Goal: Transaction & Acquisition: Purchase product/service

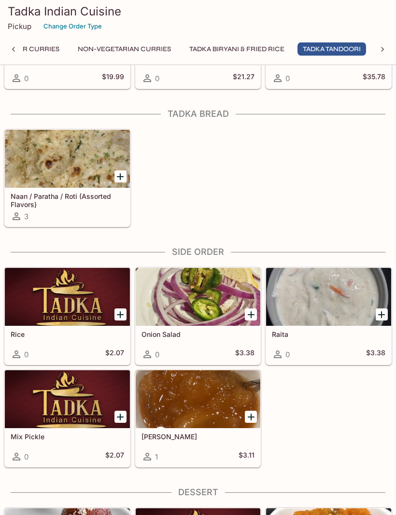
scroll to position [2060, 0]
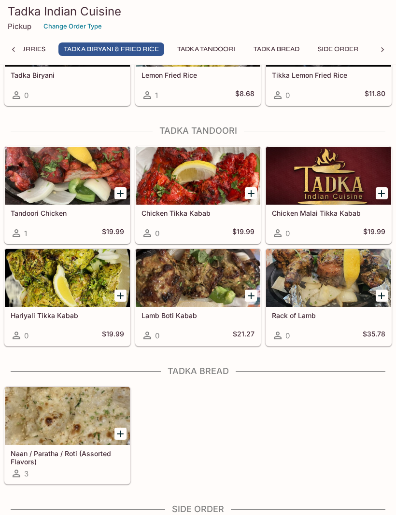
click at [56, 439] on div at bounding box center [67, 416] width 125 height 58
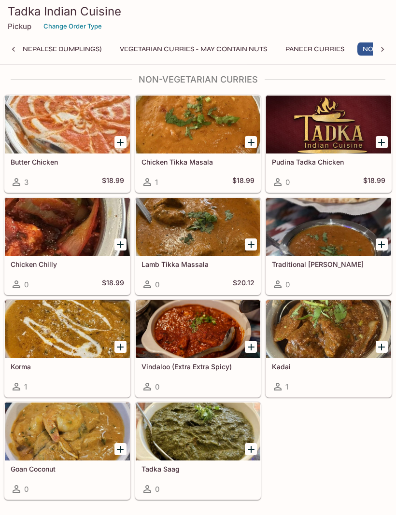
scroll to position [1178, 0]
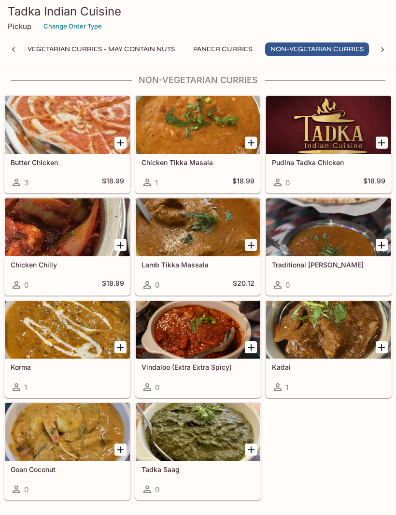
click at [79, 337] on div at bounding box center [67, 330] width 125 height 58
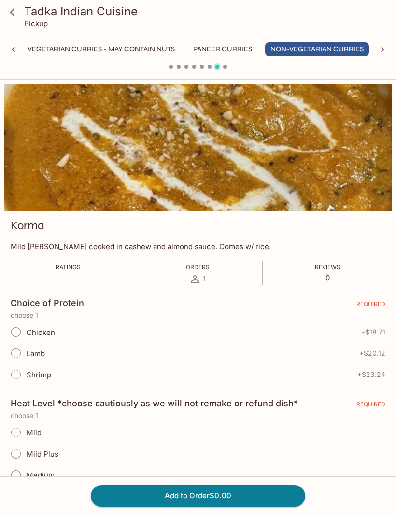
click at [17, 15] on icon at bounding box center [12, 12] width 17 height 17
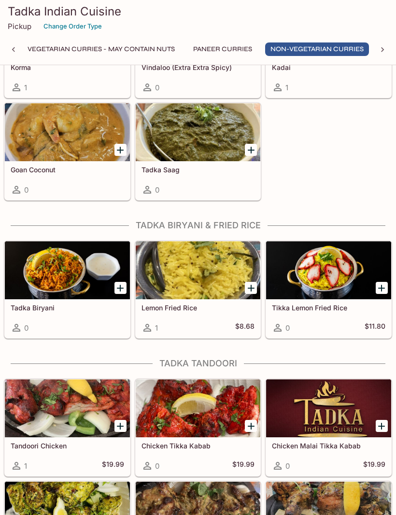
click at [61, 280] on div at bounding box center [67, 270] width 125 height 58
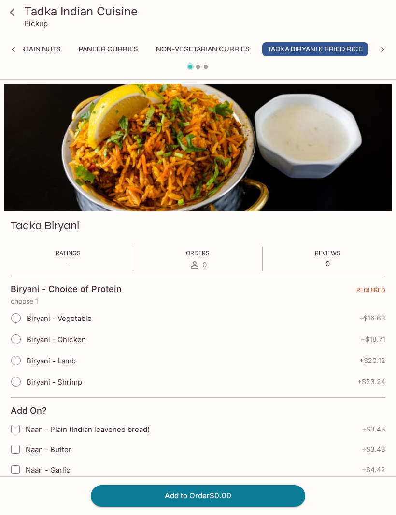
click at [17, 318] on input "Biryani - Vegetable" at bounding box center [16, 318] width 20 height 20
radio input "true"
click at [18, 454] on input "Naan - Butter" at bounding box center [15, 449] width 19 height 19
checkbox input "true"
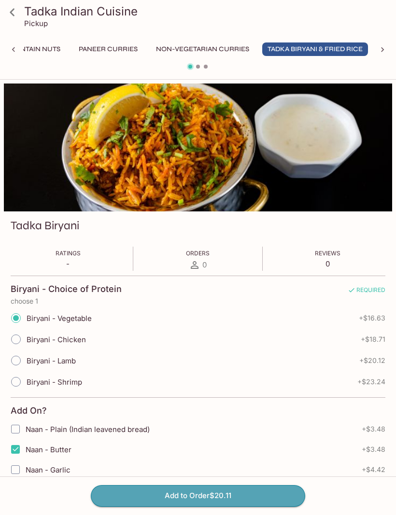
click at [211, 506] on button "Add to Order $20.11" at bounding box center [198, 495] width 214 height 21
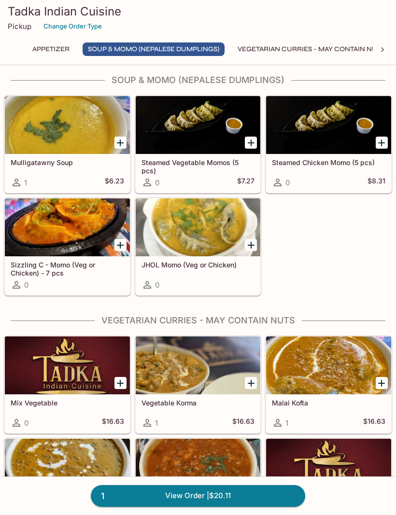
scroll to position [289, 0]
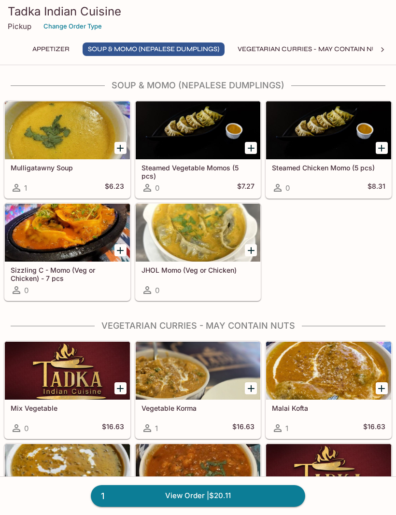
click at [203, 238] on div at bounding box center [198, 233] width 125 height 58
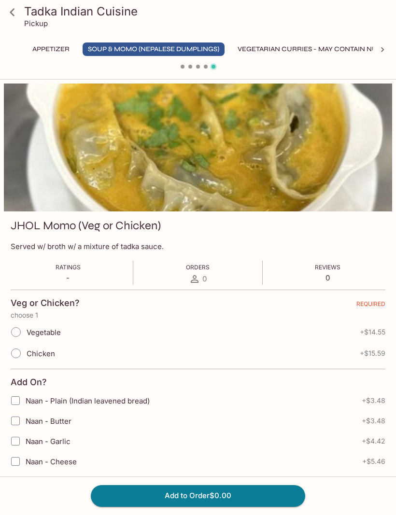
click at [19, 11] on icon at bounding box center [12, 12] width 17 height 17
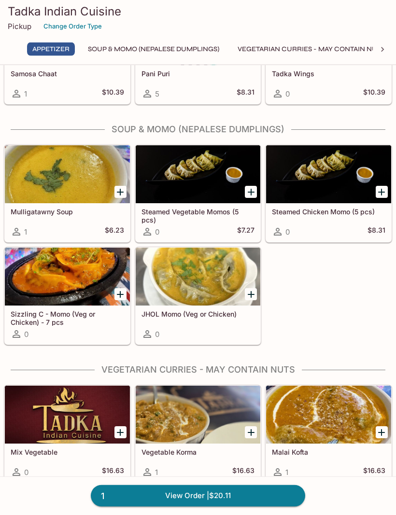
scroll to position [245, 0]
click at [90, 287] on div at bounding box center [67, 277] width 125 height 58
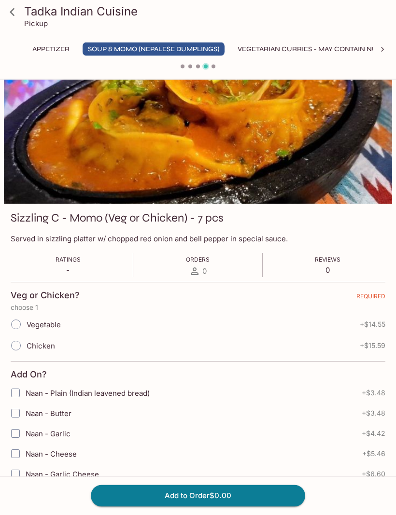
scroll to position [8, 0]
click at [15, 17] on icon at bounding box center [12, 12] width 17 height 17
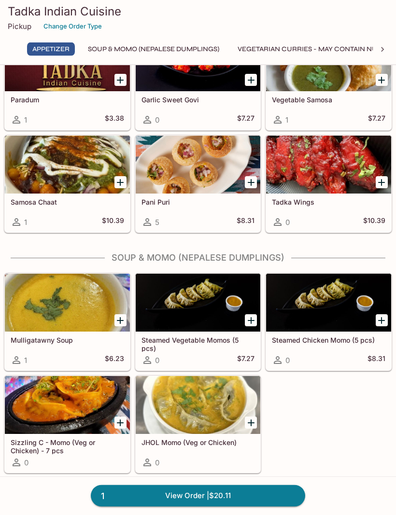
scroll to position [116, 0]
click at [215, 418] on div at bounding box center [198, 405] width 125 height 58
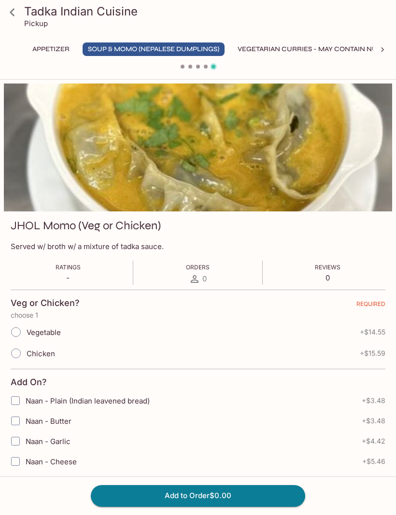
click at [19, 17] on icon at bounding box center [12, 12] width 17 height 17
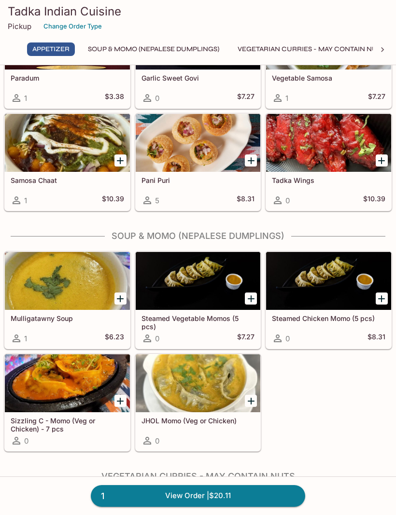
scroll to position [145, 0]
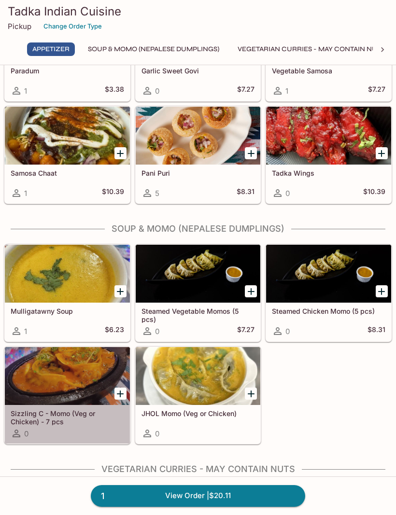
click at [80, 384] on div at bounding box center [67, 376] width 125 height 58
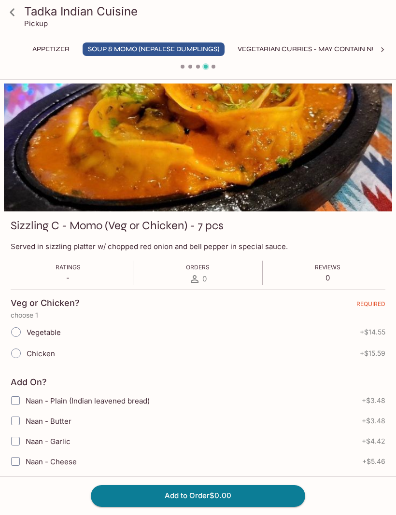
click at [15, 353] on input "Chicken" at bounding box center [16, 353] width 20 height 20
radio input "true"
click at [216, 506] on button "Add to Order $15.59" at bounding box center [198, 495] width 214 height 21
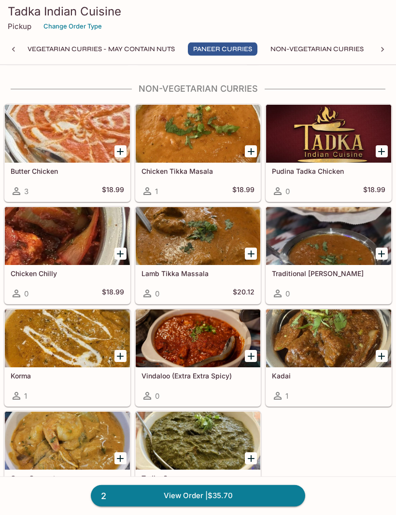
scroll to position [1211, 0]
click at [323, 156] on div at bounding box center [328, 134] width 125 height 58
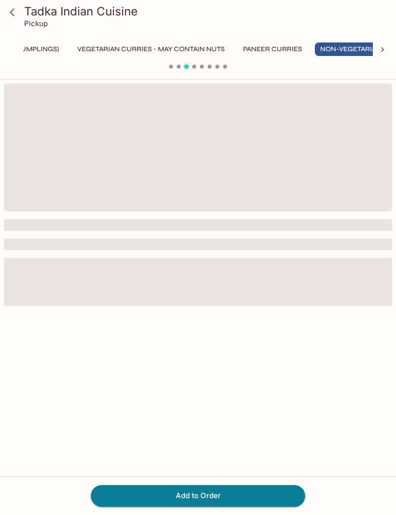
scroll to position [0, 210]
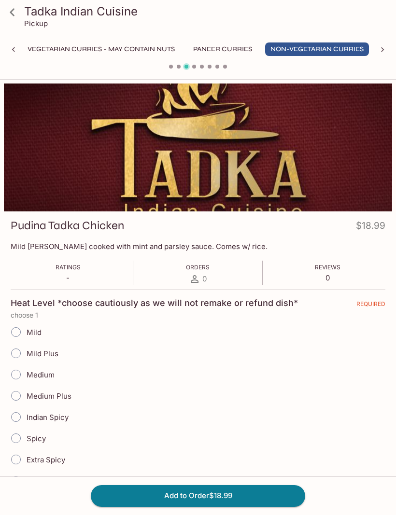
click at [21, 17] on link at bounding box center [12, 12] width 24 height 24
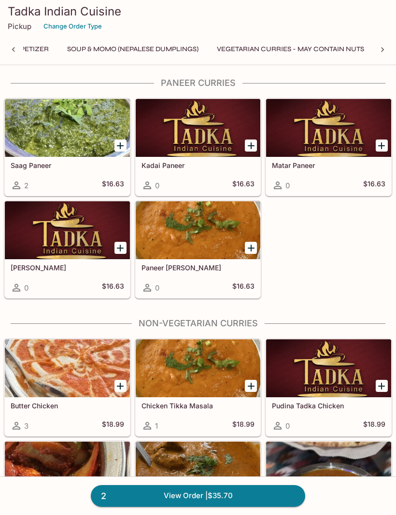
scroll to position [1005, 0]
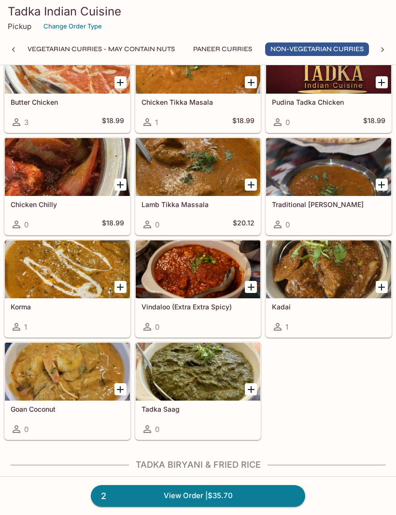
click at [71, 277] on div at bounding box center [67, 269] width 125 height 58
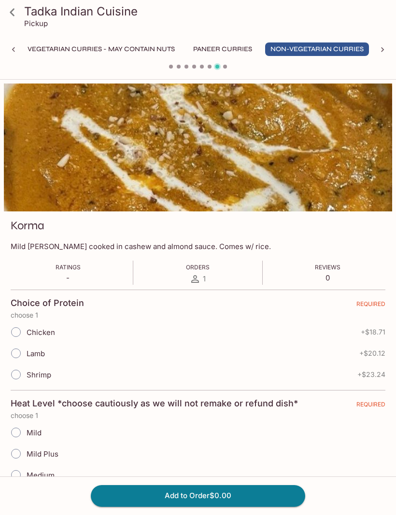
click at [15, 22] on link at bounding box center [12, 12] width 24 height 24
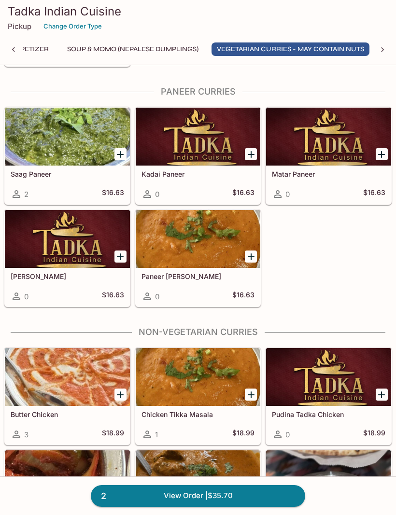
click at [68, 140] on div at bounding box center [67, 137] width 125 height 58
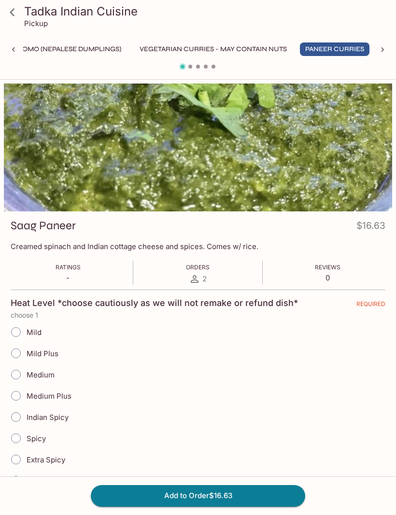
click at [17, 20] on icon at bounding box center [12, 12] width 17 height 17
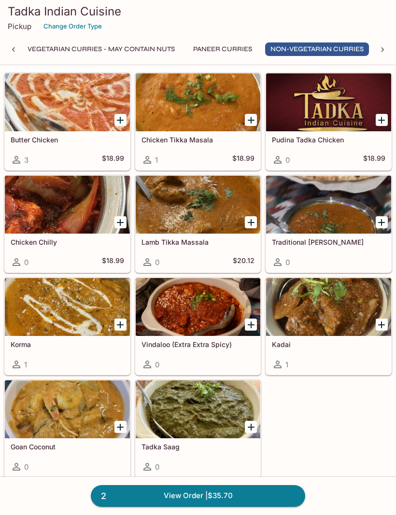
click at [319, 136] on h5 "Pudina Tadka Chicken" at bounding box center [328, 140] width 113 height 8
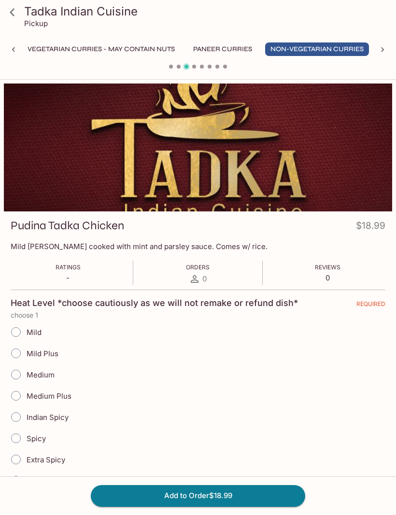
click at [16, 16] on icon at bounding box center [12, 12] width 17 height 17
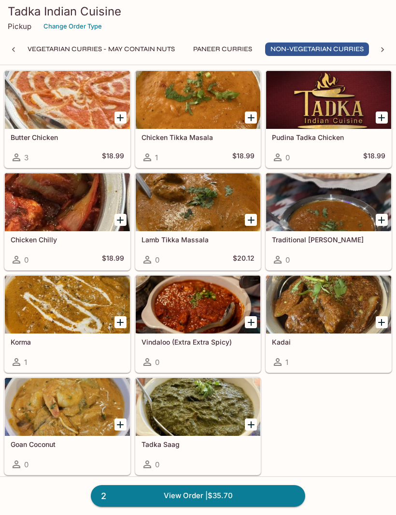
click at [336, 314] on div at bounding box center [328, 305] width 125 height 58
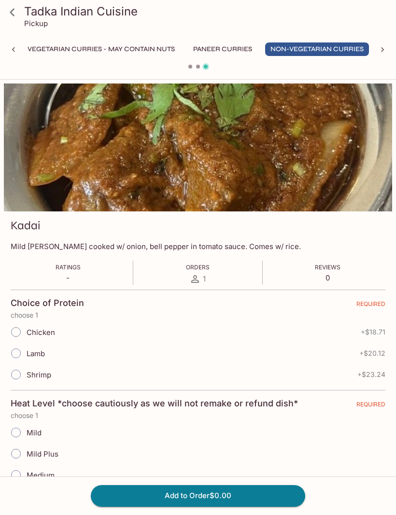
click at [16, 11] on icon at bounding box center [12, 12] width 17 height 17
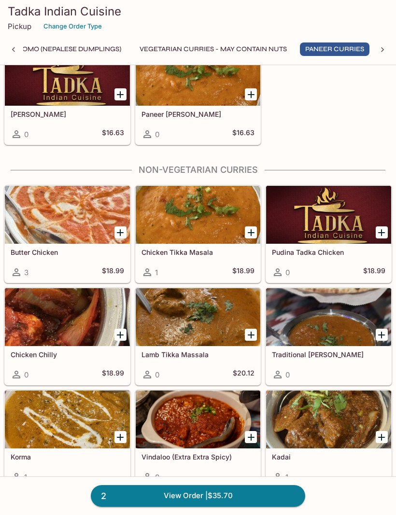
click at [337, 333] on div at bounding box center [328, 317] width 125 height 58
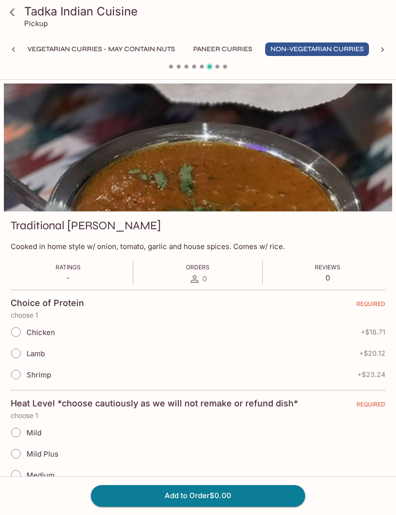
click at [13, 16] on icon at bounding box center [12, 12] width 17 height 17
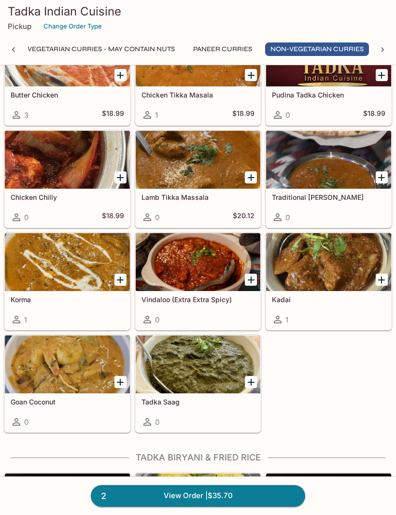
click at [61, 378] on div at bounding box center [67, 365] width 125 height 58
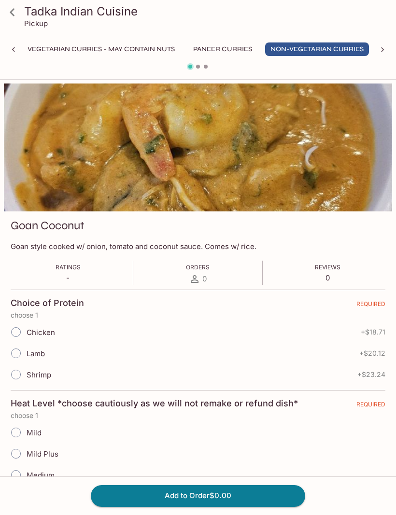
click at [17, 14] on icon at bounding box center [12, 12] width 17 height 17
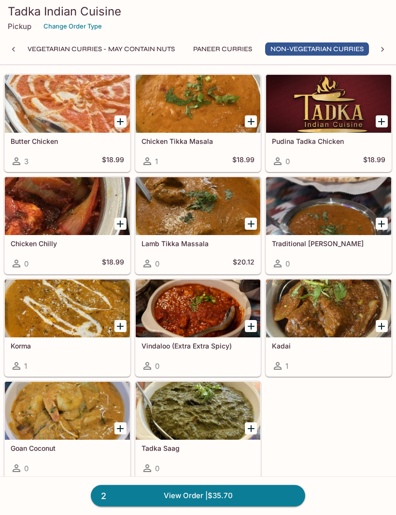
scroll to position [1241, 0]
click at [70, 414] on div at bounding box center [67, 411] width 125 height 58
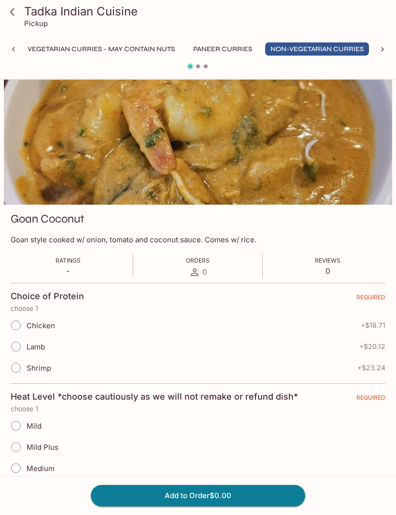
scroll to position [7, 0]
click at [18, 16] on icon at bounding box center [12, 12] width 17 height 17
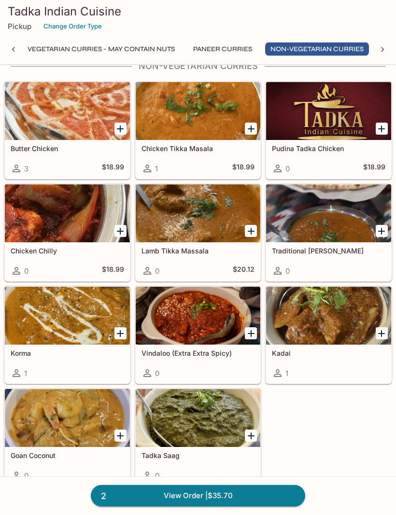
scroll to position [1234, 0]
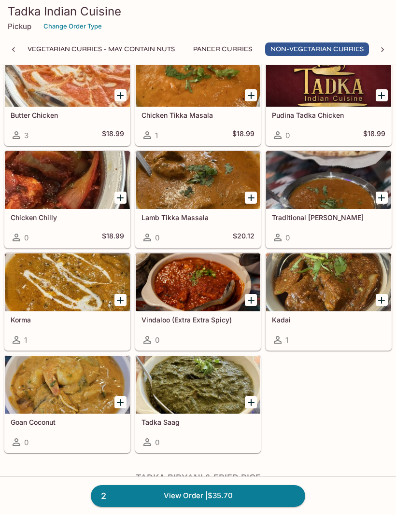
click at [206, 398] on div at bounding box center [198, 385] width 125 height 58
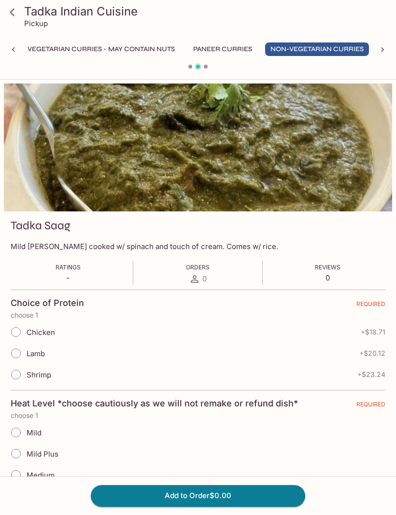
click at [18, 18] on icon at bounding box center [12, 12] width 17 height 17
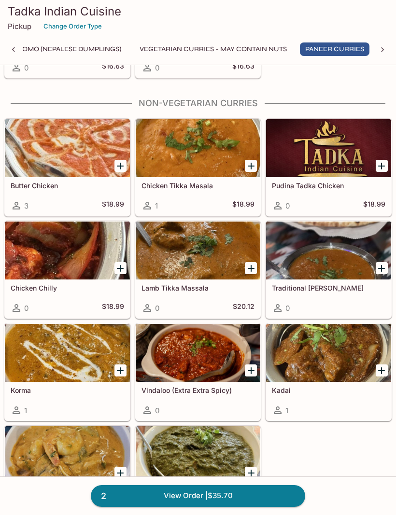
click at [342, 362] on div at bounding box center [328, 353] width 125 height 58
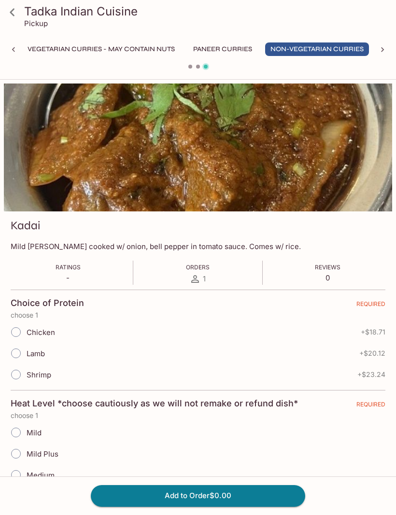
click at [15, 15] on icon at bounding box center [12, 12] width 17 height 17
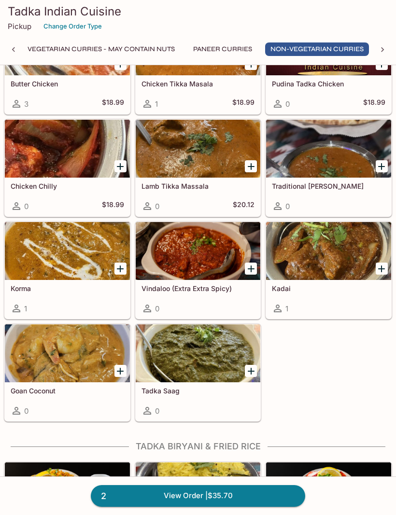
click at [63, 258] on div at bounding box center [67, 251] width 125 height 58
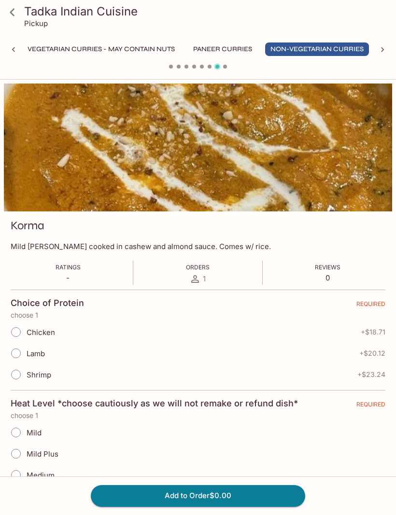
click at [15, 14] on icon at bounding box center [12, 12] width 17 height 17
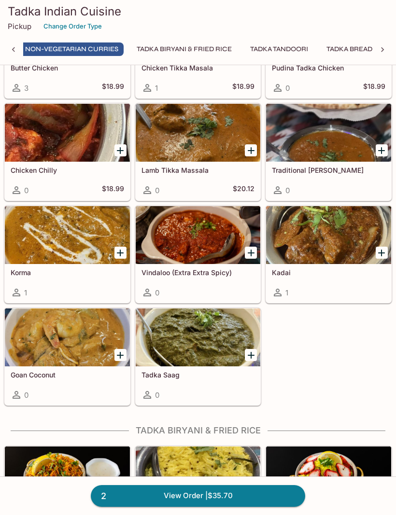
click at [68, 339] on div at bounding box center [67, 338] width 125 height 58
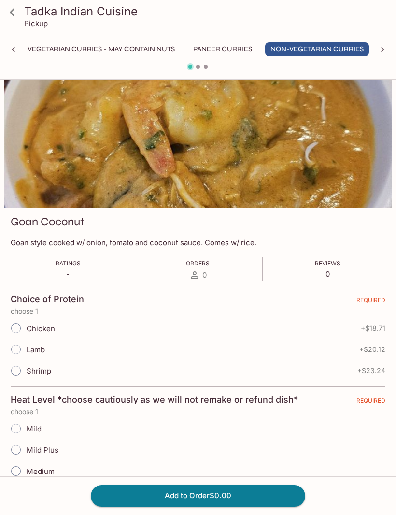
click at [14, 15] on icon at bounding box center [12, 12] width 5 height 8
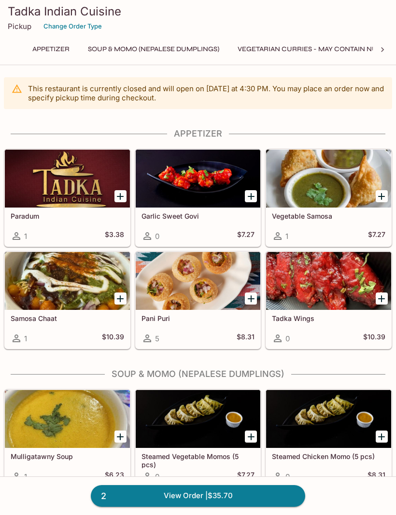
click at [72, 191] on div at bounding box center [67, 179] width 125 height 58
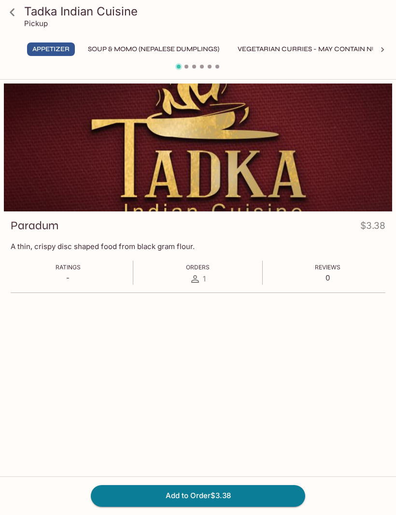
click at [15, 21] on link at bounding box center [12, 12] width 24 height 24
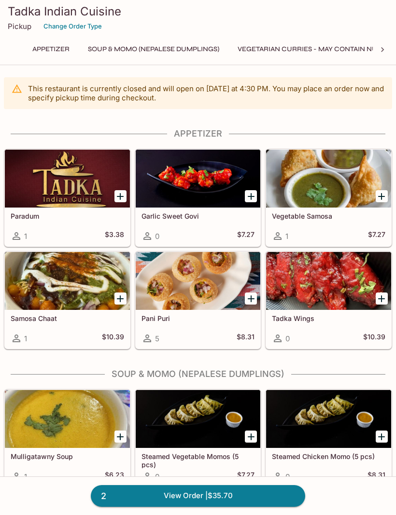
click at [89, 193] on div at bounding box center [67, 179] width 125 height 58
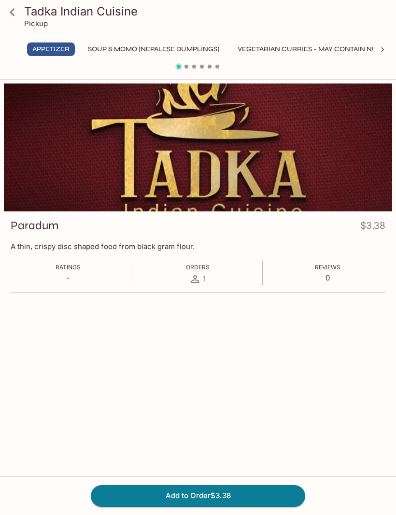
click at [13, 15] on icon at bounding box center [12, 12] width 5 height 8
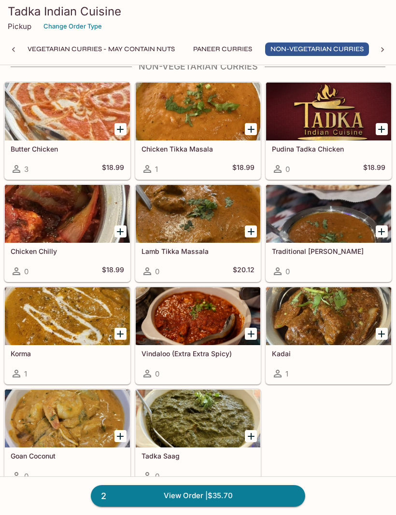
scroll to position [1233, 0]
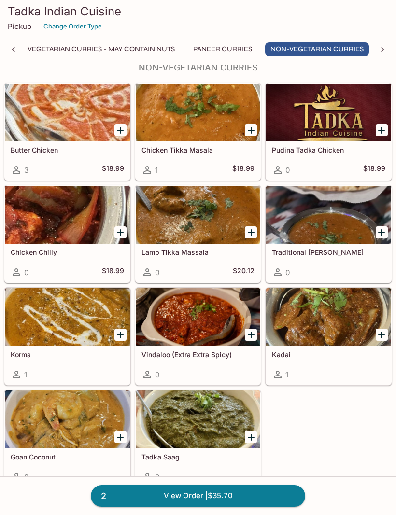
click at [330, 335] on div at bounding box center [328, 317] width 125 height 58
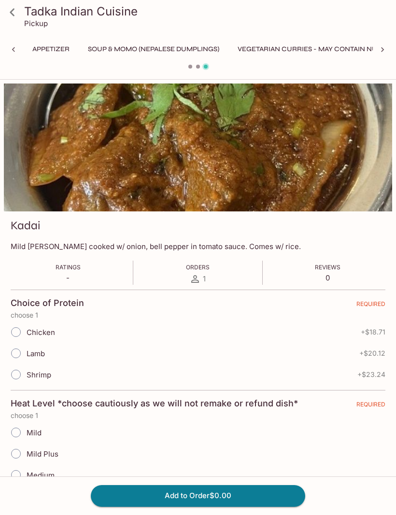
scroll to position [0, 210]
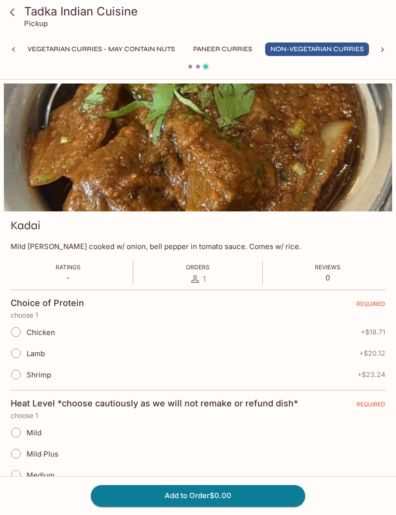
click at [18, 11] on icon at bounding box center [12, 12] width 17 height 17
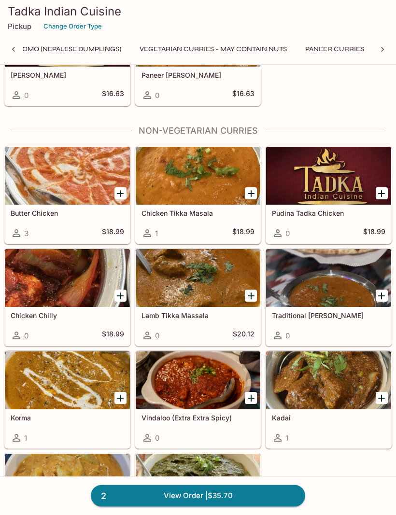
scroll to position [1373, 0]
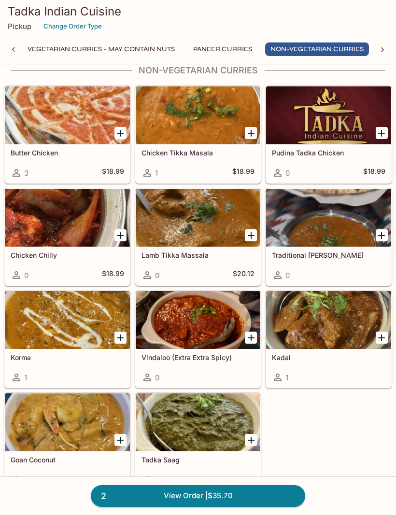
click at [77, 122] on div at bounding box center [67, 115] width 125 height 58
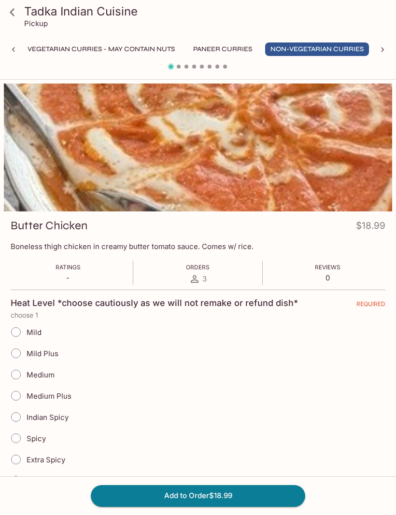
click at [15, 10] on icon at bounding box center [12, 12] width 17 height 17
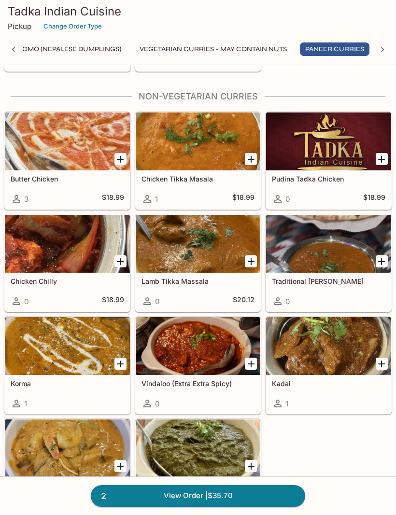
click at [205, 153] on div at bounding box center [198, 141] width 125 height 58
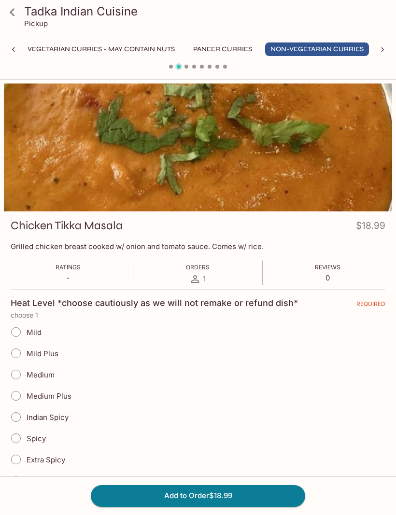
click at [19, 14] on icon at bounding box center [12, 12] width 17 height 17
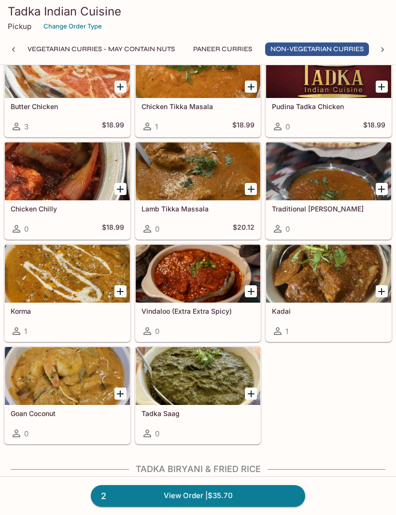
click at [328, 288] on div at bounding box center [328, 274] width 125 height 58
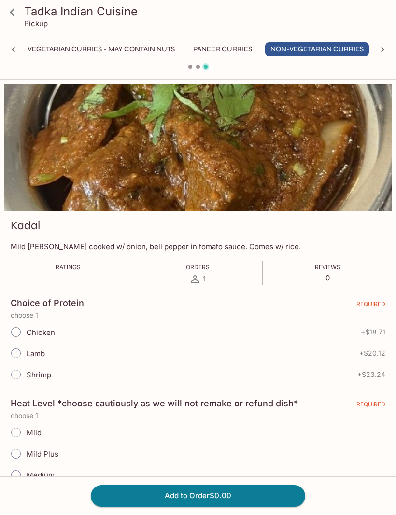
click at [10, 16] on icon at bounding box center [12, 12] width 17 height 17
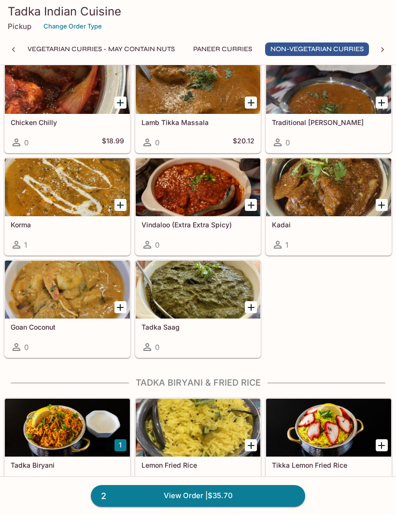
click at [63, 305] on div at bounding box center [67, 290] width 125 height 58
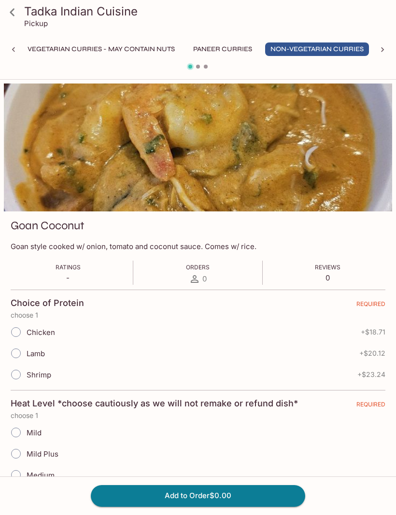
click at [16, 377] on input "Shrimp" at bounding box center [16, 375] width 20 height 20
radio input "true"
click at [17, 454] on input "Mild Plus" at bounding box center [16, 454] width 20 height 20
radio input "true"
click at [228, 506] on button "Add to Order $23.24" at bounding box center [198, 495] width 214 height 21
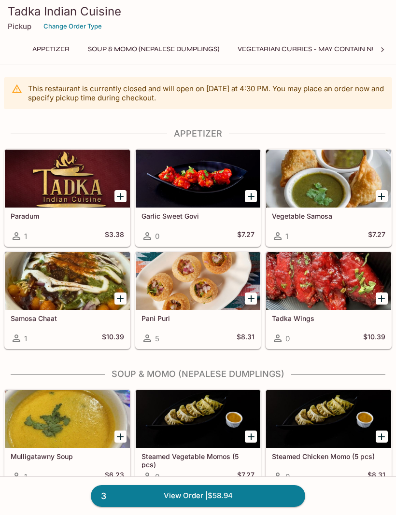
click at [253, 506] on link "3 View Order | $58.94" at bounding box center [198, 495] width 214 height 21
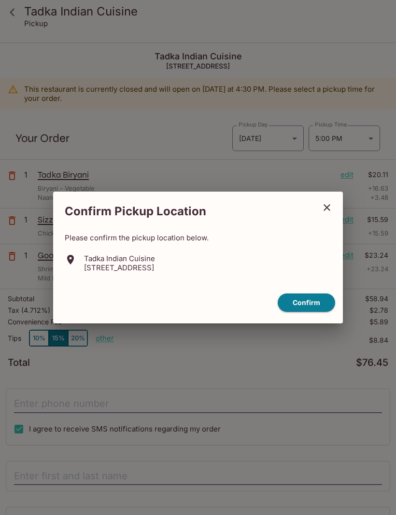
click at [294, 312] on button "Confirm" at bounding box center [306, 303] width 57 height 19
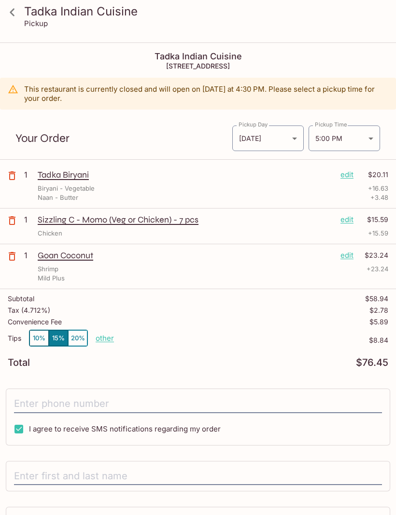
click at [105, 338] on p "other" at bounding box center [105, 338] width 18 height 9
type input "0.00"
click at [19, 256] on button "button" at bounding box center [12, 256] width 24 height 24
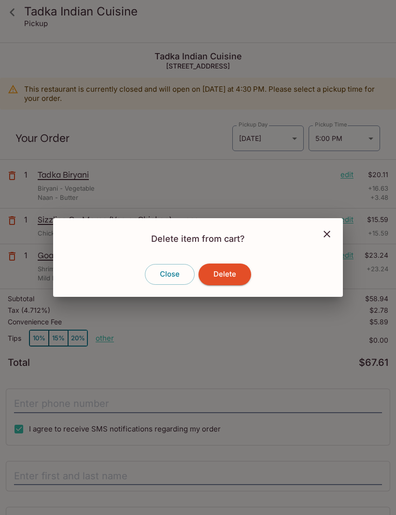
click at [231, 285] on button "Delete" at bounding box center [224, 274] width 53 height 21
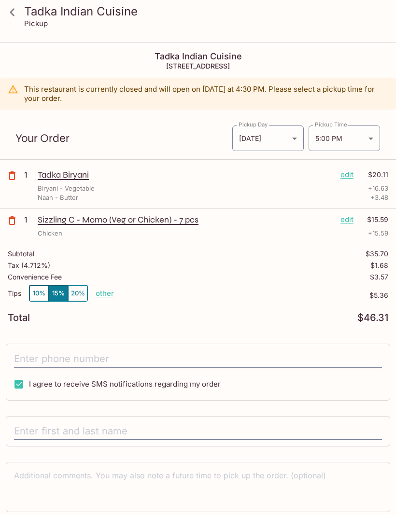
click at [17, 14] on icon at bounding box center [12, 12] width 17 height 17
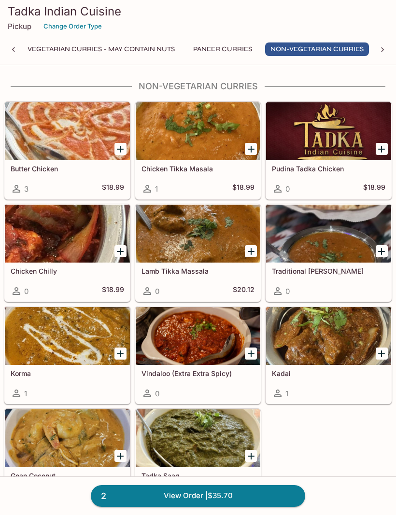
scroll to position [1213, 0]
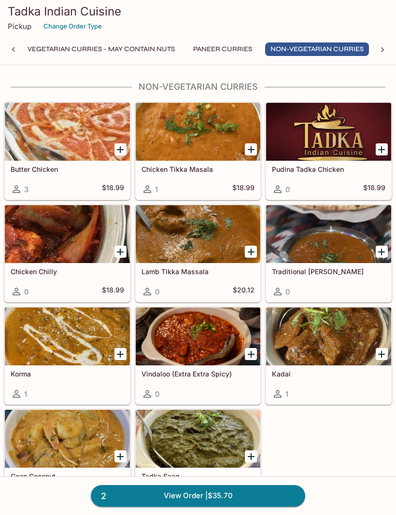
click at [317, 245] on div at bounding box center [328, 234] width 125 height 58
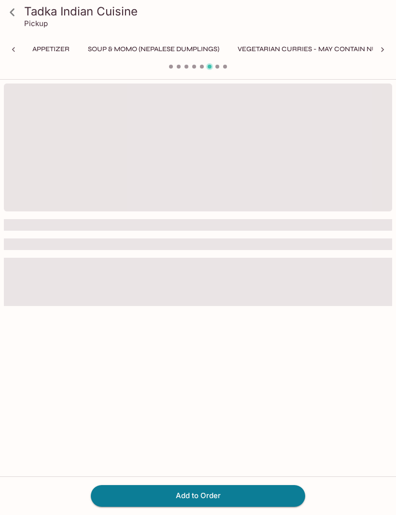
scroll to position [0, 210]
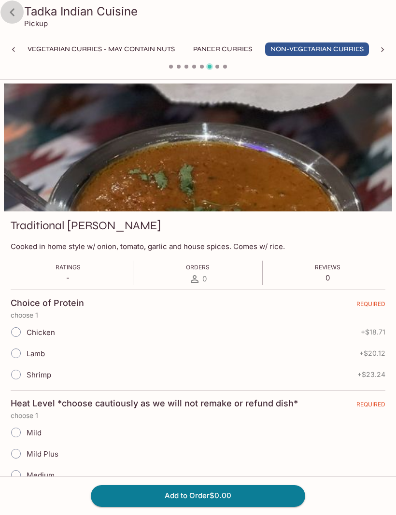
click at [16, 16] on icon at bounding box center [12, 12] width 17 height 17
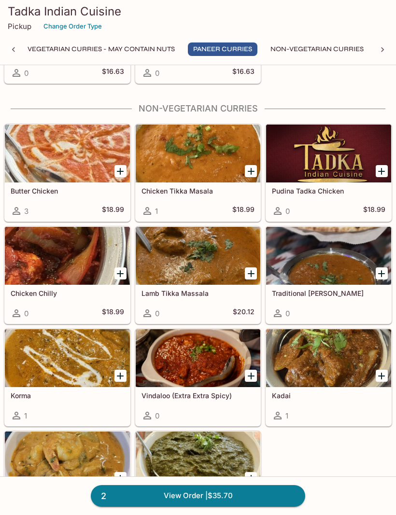
scroll to position [1191, 0]
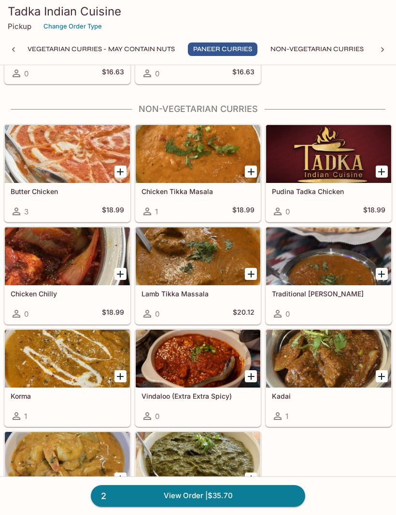
click at [66, 263] on div at bounding box center [67, 256] width 125 height 58
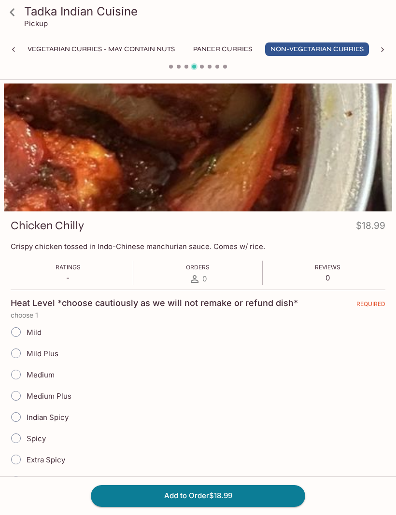
click at [18, 15] on icon at bounding box center [12, 12] width 17 height 17
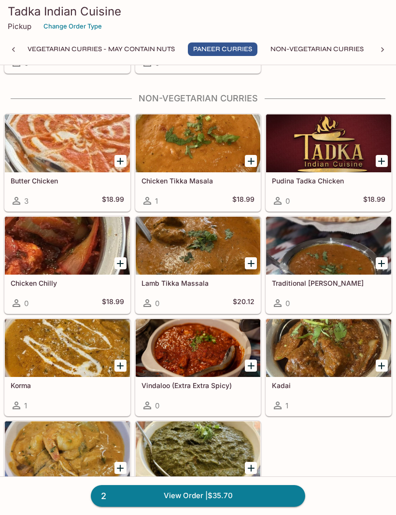
click at [326, 153] on div at bounding box center [328, 143] width 125 height 58
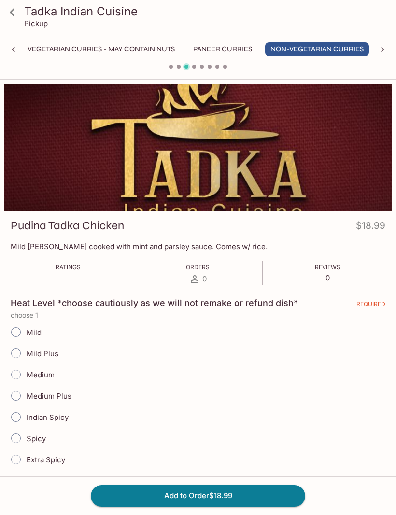
click at [16, 17] on icon at bounding box center [12, 12] width 17 height 17
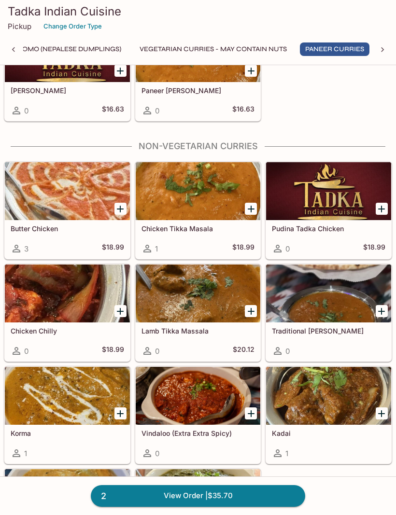
click at [333, 412] on div at bounding box center [328, 396] width 125 height 58
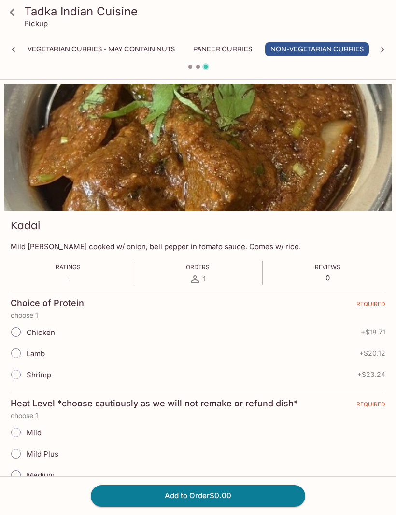
click at [19, 12] on icon at bounding box center [12, 12] width 17 height 17
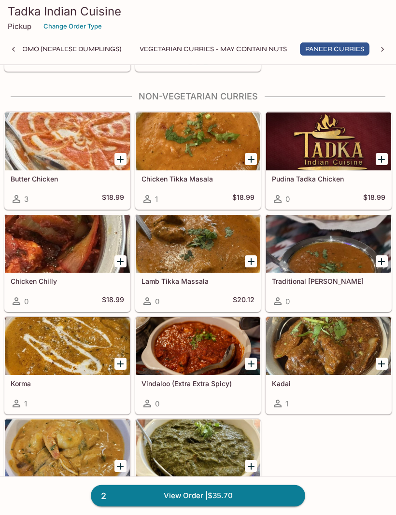
scroll to position [1204, 0]
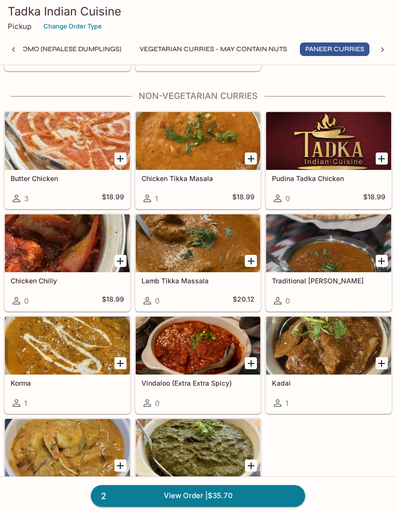
click at [197, 145] on div at bounding box center [198, 141] width 125 height 58
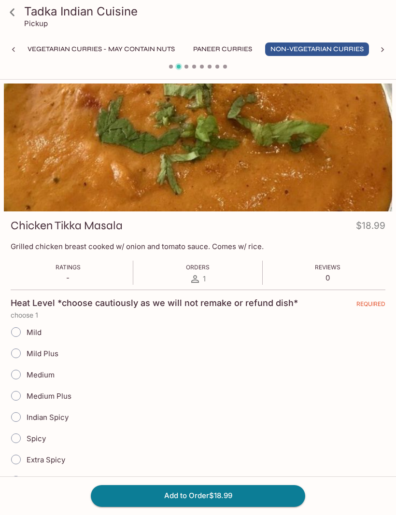
click at [18, 350] on input "Mild Plus" at bounding box center [16, 353] width 20 height 20
radio input "true"
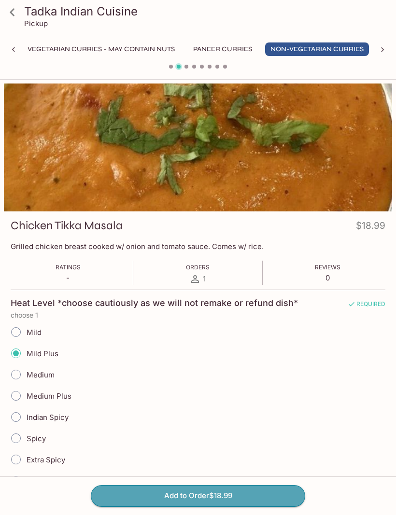
click at [227, 506] on button "Add to Order $18.99" at bounding box center [198, 495] width 214 height 21
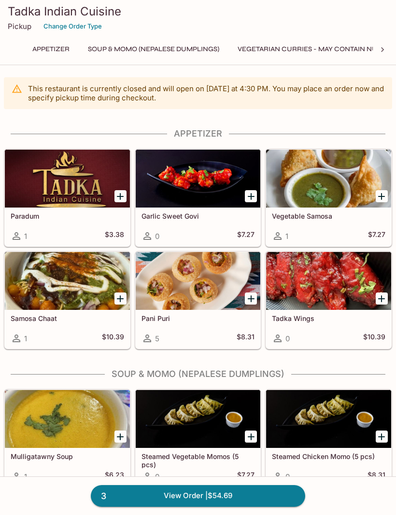
click at [256, 506] on link "3 View Order | $54.69" at bounding box center [198, 495] width 214 height 21
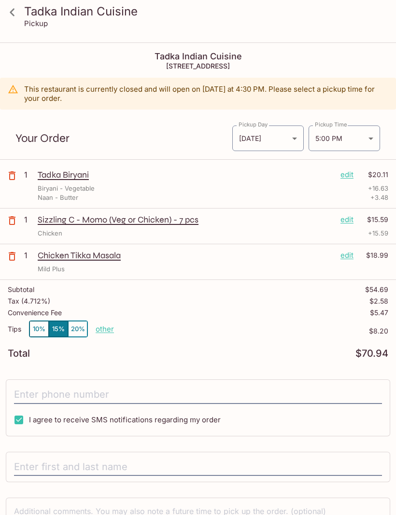
click at [106, 331] on p "other" at bounding box center [105, 328] width 18 height 9
type input "0.00"
click at [14, 12] on icon at bounding box center [12, 12] width 17 height 17
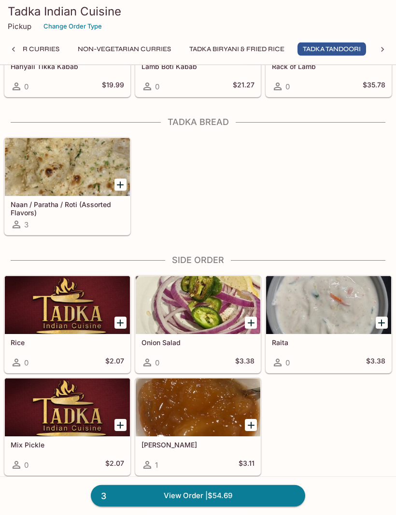
scroll to position [2002, 0]
click at [78, 168] on div at bounding box center [67, 167] width 125 height 58
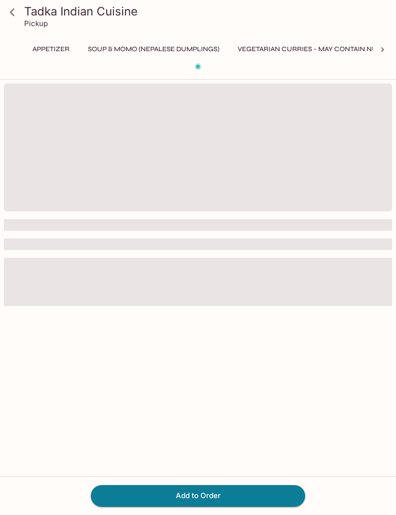
scroll to position [0, 468]
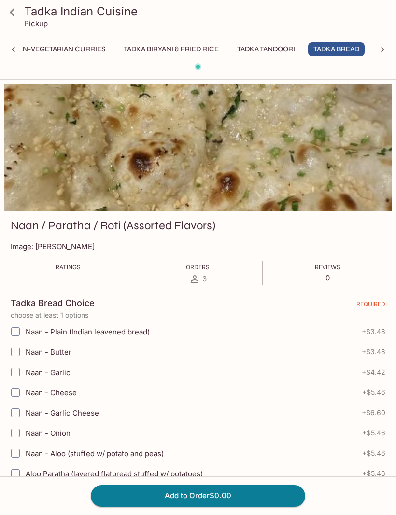
click at [18, 351] on input "Naan - Butter" at bounding box center [15, 351] width 19 height 19
checkbox input "true"
click at [216, 506] on button "Add to Order $3.48" at bounding box center [198, 495] width 214 height 21
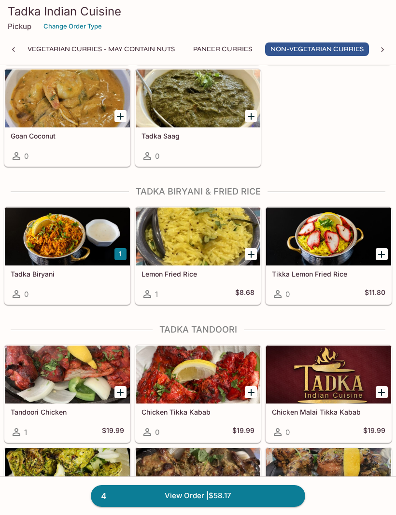
click at [53, 245] on div at bounding box center [67, 237] width 125 height 58
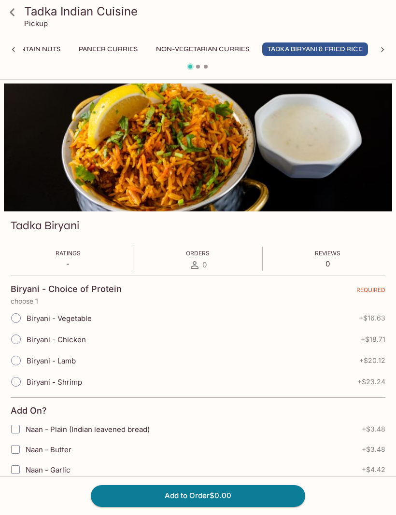
click at [20, 319] on input "Biryani - Vegetable" at bounding box center [16, 318] width 20 height 20
radio input "true"
click at [210, 506] on button "Add to Order $16.63" at bounding box center [198, 495] width 214 height 21
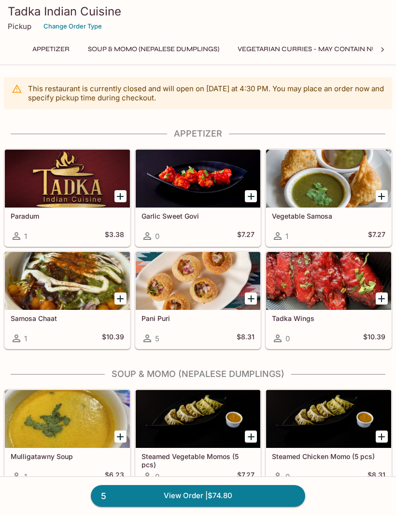
click at [228, 506] on link "5 View Order | $74.80" at bounding box center [198, 495] width 214 height 21
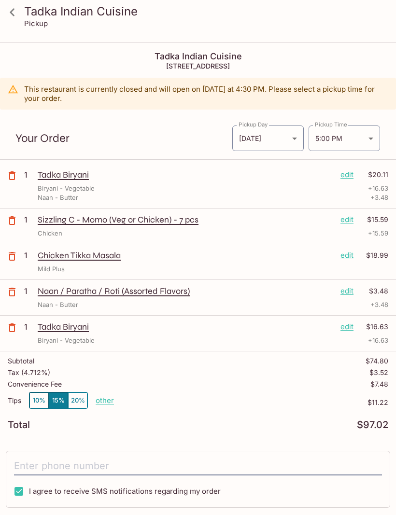
click at [17, 179] on icon "button" at bounding box center [12, 176] width 12 height 12
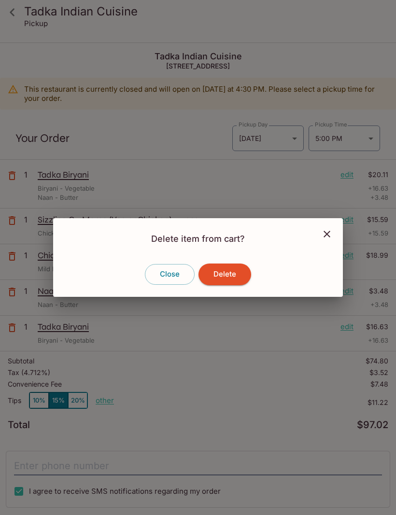
click at [230, 285] on button "Delete" at bounding box center [224, 274] width 53 height 21
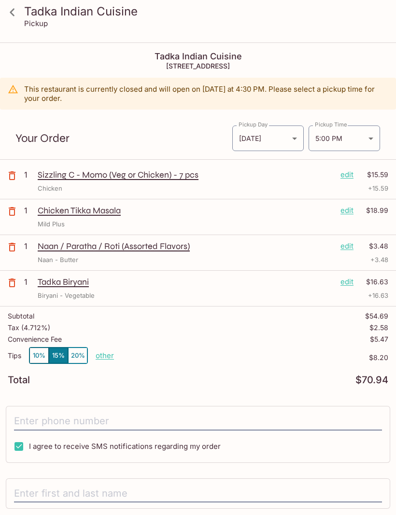
click at [106, 359] on p "other" at bounding box center [105, 355] width 18 height 9
type input "0.00"
click at [14, 17] on icon at bounding box center [12, 12] width 17 height 17
